Goal: Information Seeking & Learning: Learn about a topic

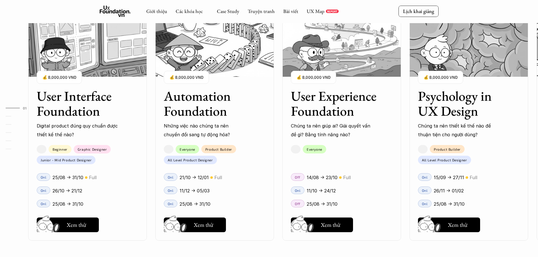
scroll to position [508, 0]
click at [86, 226] on h5 "Xem thử" at bounding box center [77, 225] width 21 height 8
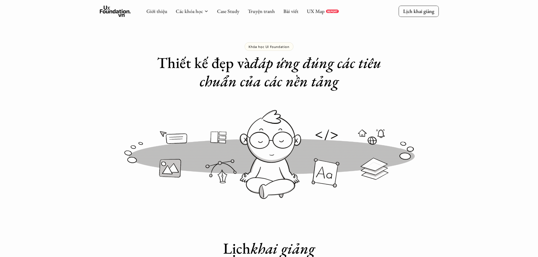
scroll to position [508, 0]
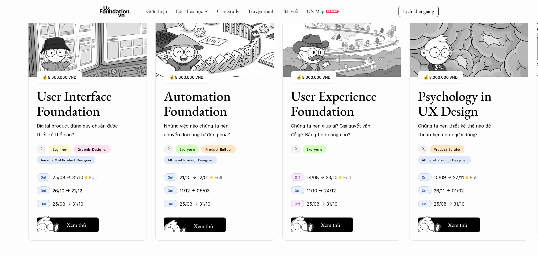
click at [202, 225] on h5 "Xem thử" at bounding box center [204, 226] width 21 height 8
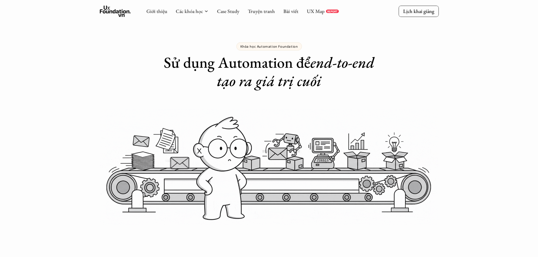
scroll to position [508, 0]
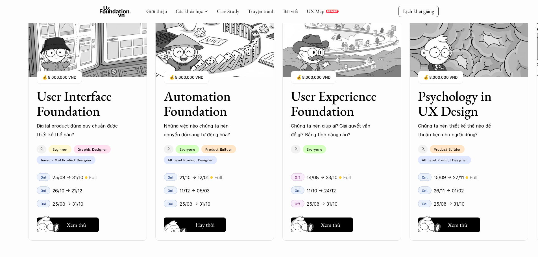
click at [210, 223] on h5 "Xem thử" at bounding box center [204, 226] width 21 height 8
